Goal: Task Accomplishment & Management: Manage account settings

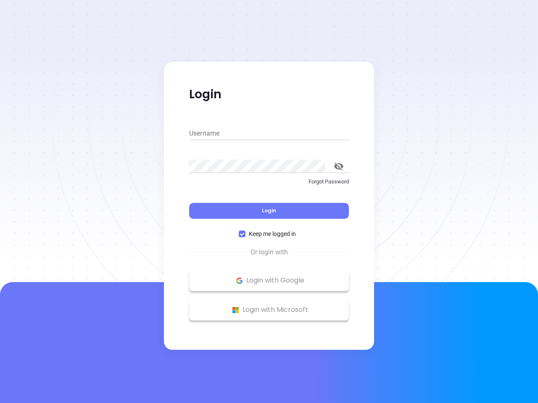
click at [269, 202] on div "Login" at bounding box center [269, 206] width 160 height 26
click at [269, 134] on input "Username" at bounding box center [269, 133] width 160 height 13
click at [339, 166] on icon "toggle password visibility" at bounding box center [338, 167] width 9 height 8
click at [269, 211] on span "Login" at bounding box center [269, 210] width 14 height 7
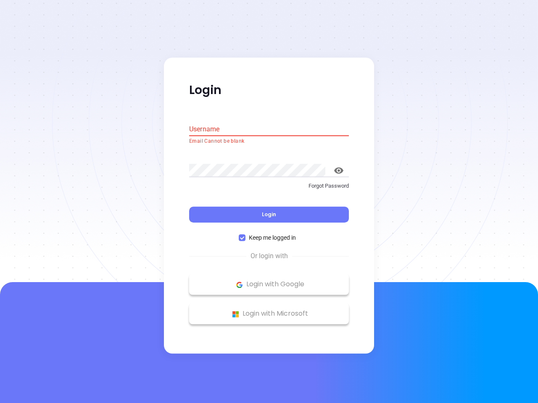
click at [269, 234] on span "Keep me logged in" at bounding box center [272, 238] width 54 height 9
click at [245, 235] on input "Keep me logged in" at bounding box center [242, 238] width 7 height 7
checkbox input "false"
click at [269, 281] on p "Login with Google" at bounding box center [268, 284] width 151 height 13
click at [269, 310] on p "Login with Microsoft" at bounding box center [268, 314] width 151 height 13
